Goal: Information Seeking & Learning: Understand process/instructions

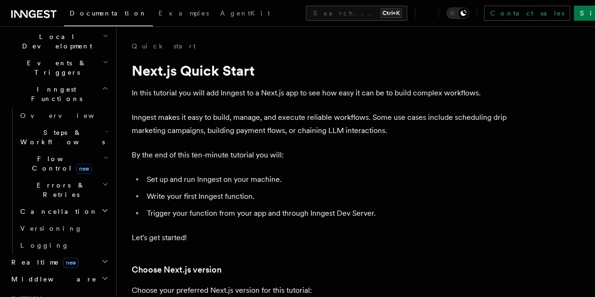
scroll to position [235, 0]
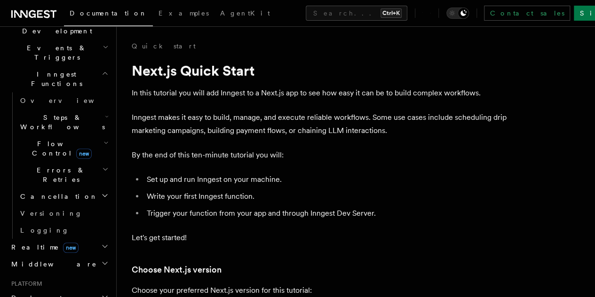
click at [51, 290] on h2 "Deployment" at bounding box center [59, 298] width 103 height 17
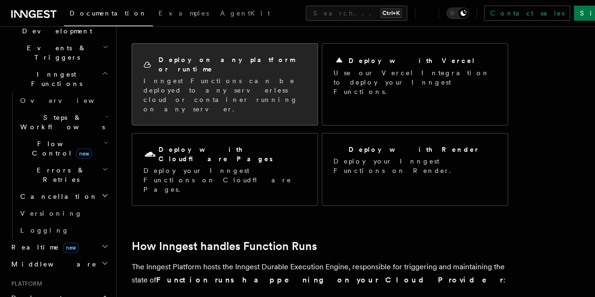
scroll to position [94, 0]
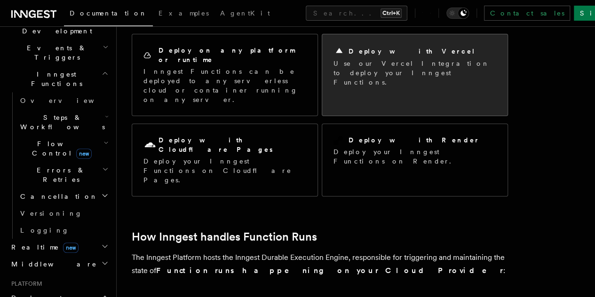
click at [381, 71] on p "Use our Vercel Integration to deploy your Inngest Functions." at bounding box center [414, 73] width 163 height 28
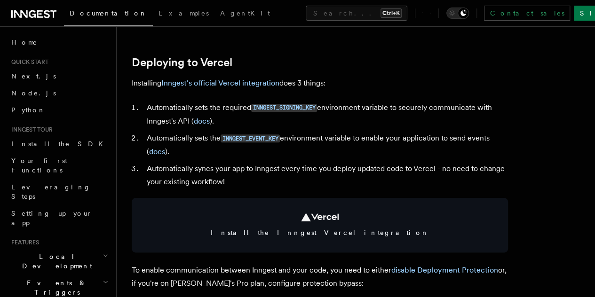
scroll to position [423, 0]
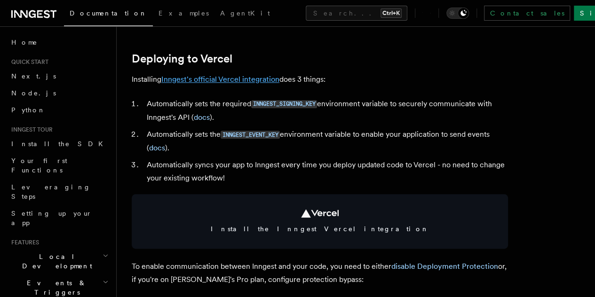
click at [233, 84] on link "Inngest's official Vercel integration" at bounding box center [220, 79] width 118 height 9
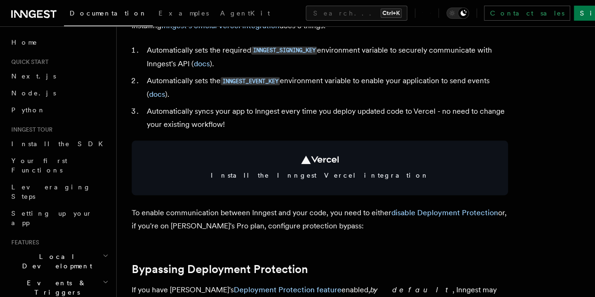
scroll to position [423, 0]
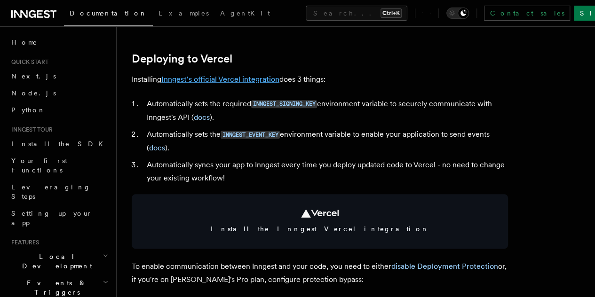
click at [243, 84] on link "Inngest's official Vercel integration" at bounding box center [220, 79] width 118 height 9
